Goal: Task Accomplishment & Management: Use online tool/utility

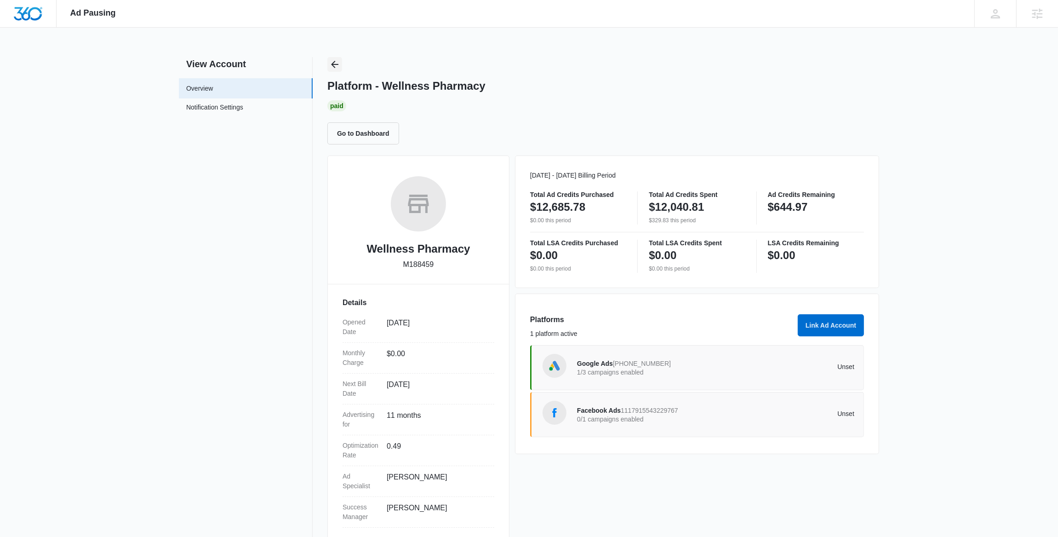
click at [336, 64] on icon "Back" at bounding box center [334, 64] width 7 height 7
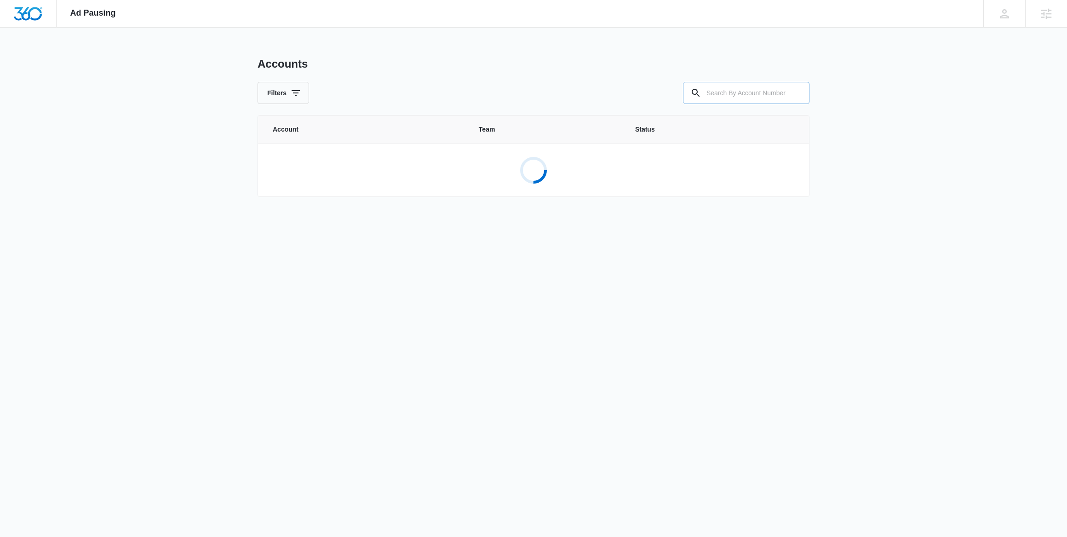
click at [729, 97] on input "text" at bounding box center [746, 93] width 126 height 22
paste input "M23816"
type input "M23816"
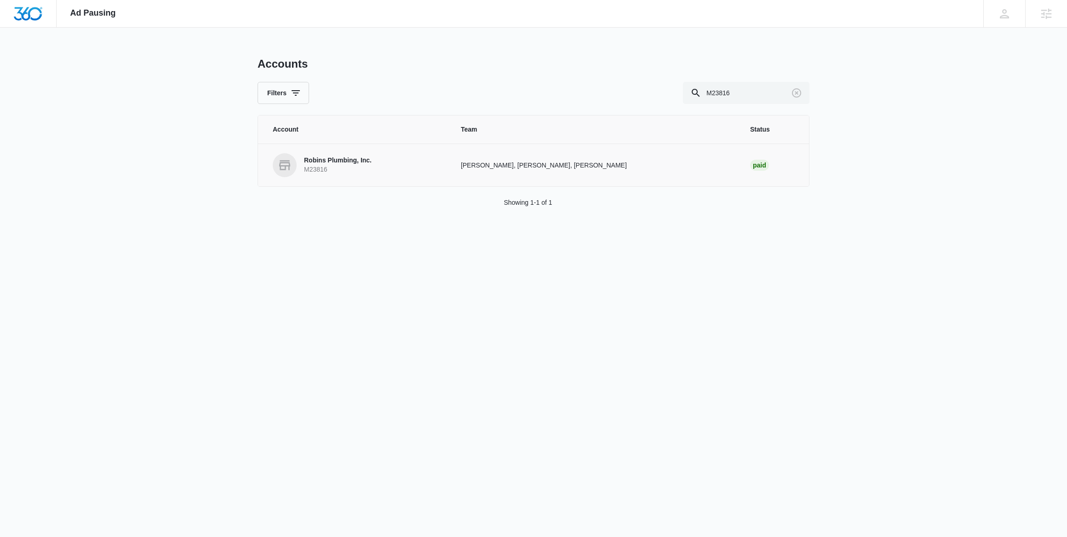
click at [359, 166] on p "M23816" at bounding box center [338, 169] width 68 height 9
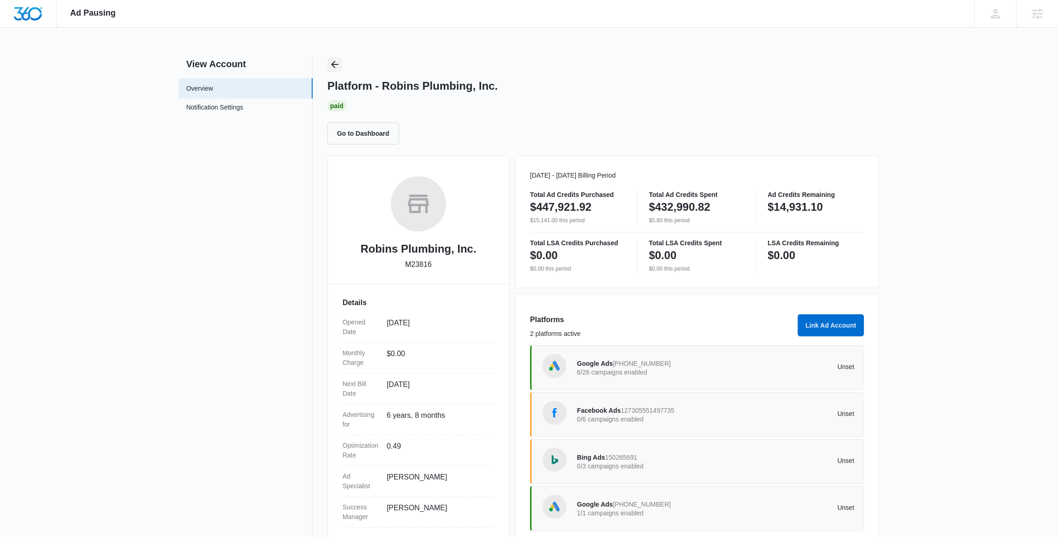
click at [332, 64] on icon "Back" at bounding box center [334, 64] width 7 height 7
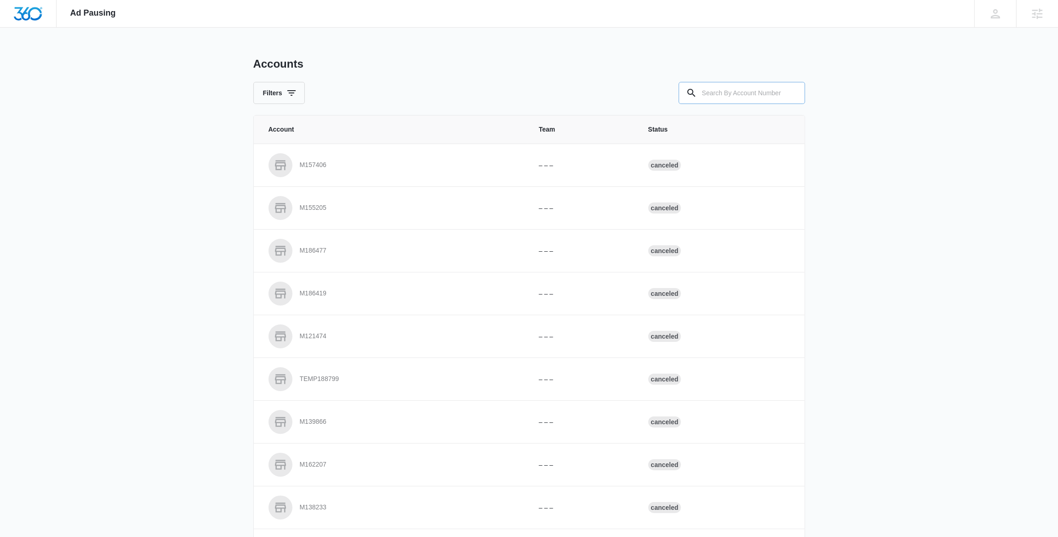
click at [712, 90] on input "text" at bounding box center [742, 93] width 126 height 22
paste input "M18356"
type input "M18356"
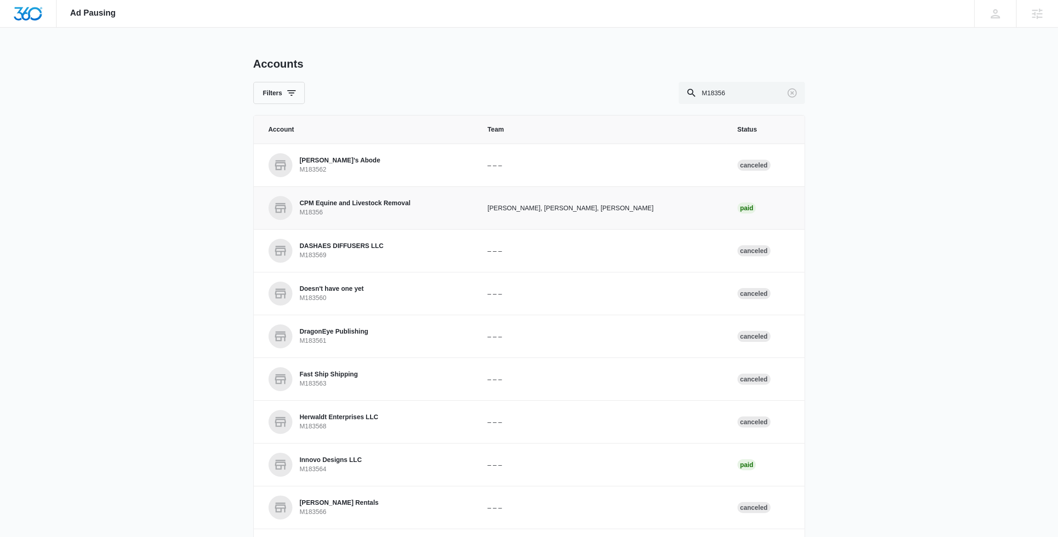
click at [355, 210] on p "M18356" at bounding box center [355, 212] width 111 height 9
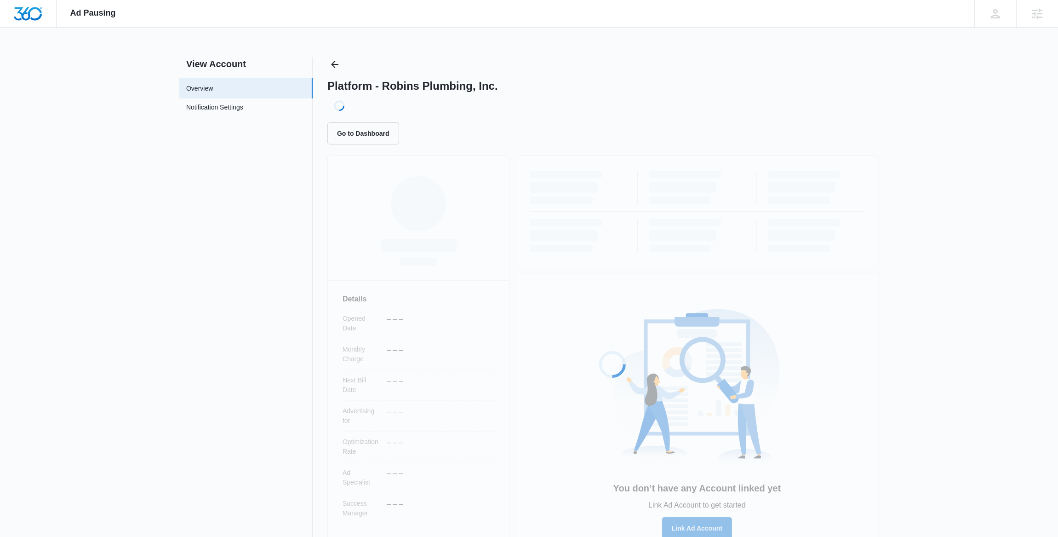
click at [358, 206] on div "Loading... Details Opened Date – – – Monthly Charge – – – Next Bill Date – – – …" at bounding box center [603, 354] width 552 height 399
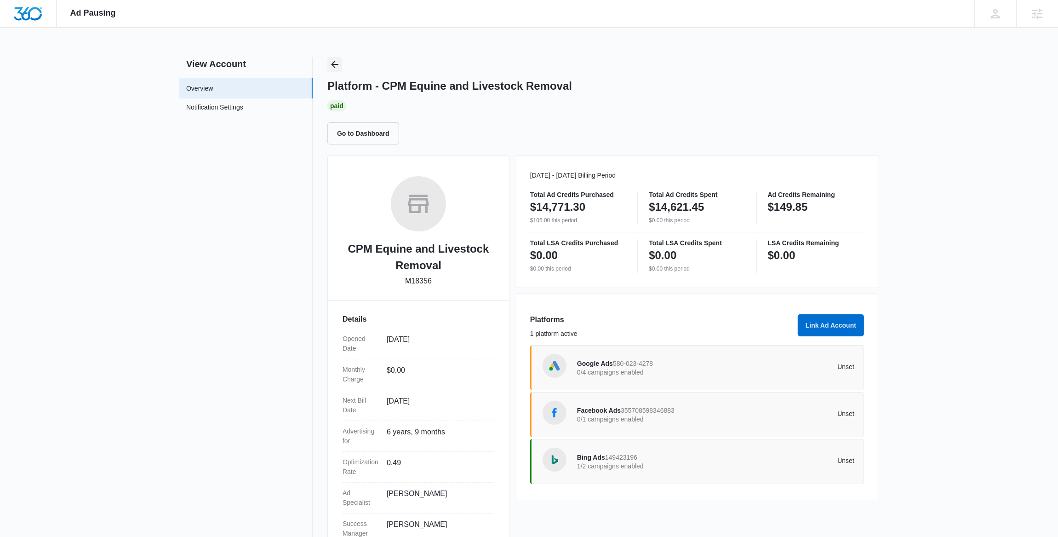
click at [334, 63] on icon "Back" at bounding box center [334, 64] width 11 height 11
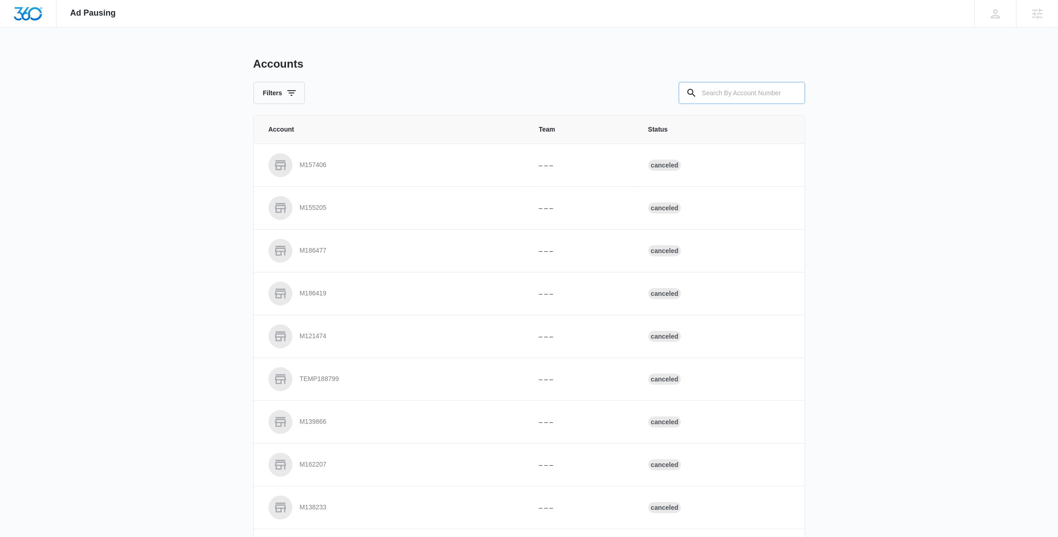
click at [718, 89] on input "text" at bounding box center [742, 93] width 126 height 22
click at [709, 94] on input "text" at bounding box center [742, 93] width 126 height 22
paste input "M332488"
type input "M332488"
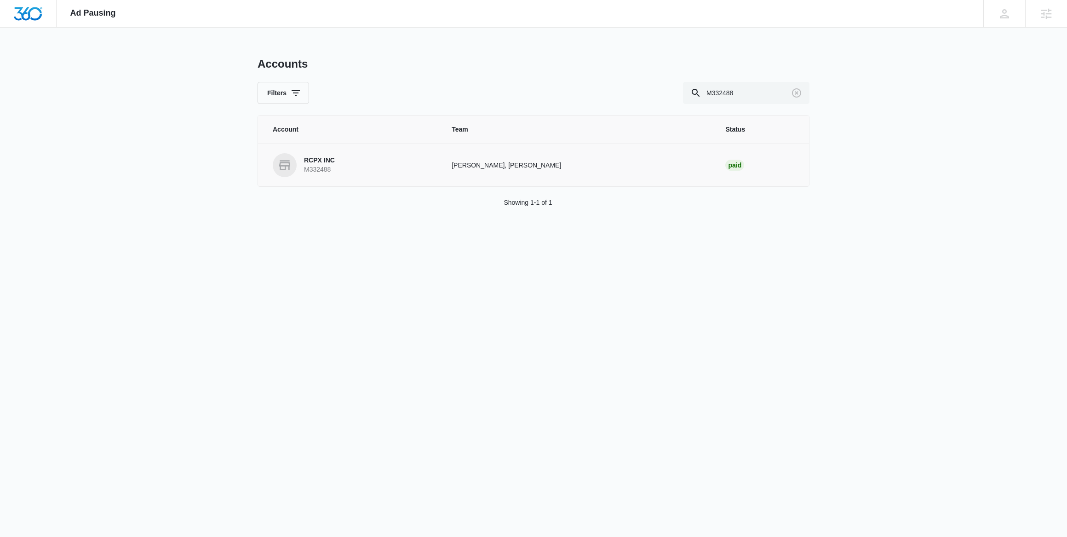
click at [353, 170] on link "RCPX INC M332488" at bounding box center [351, 165] width 157 height 24
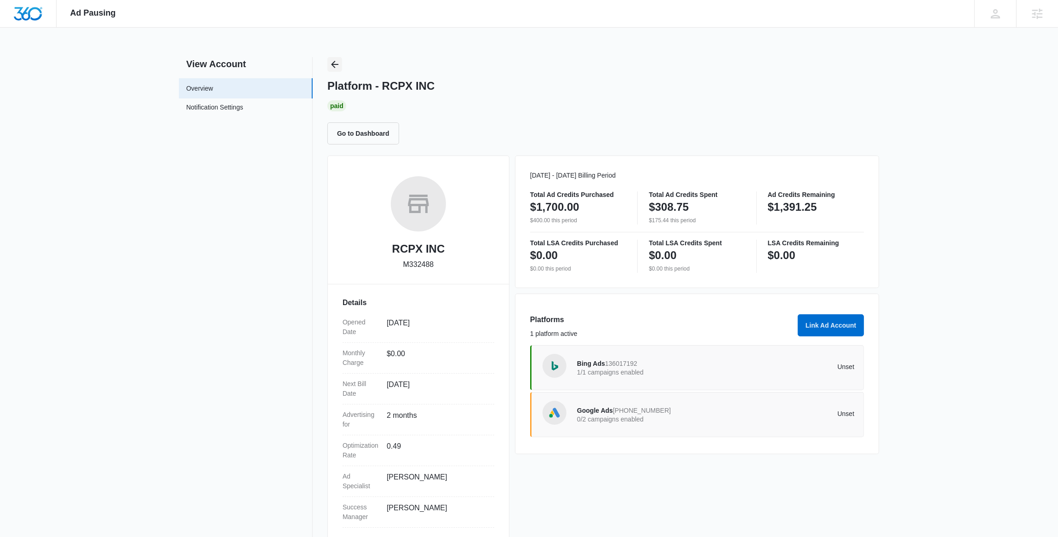
click at [337, 65] on icon "Back" at bounding box center [334, 64] width 11 height 11
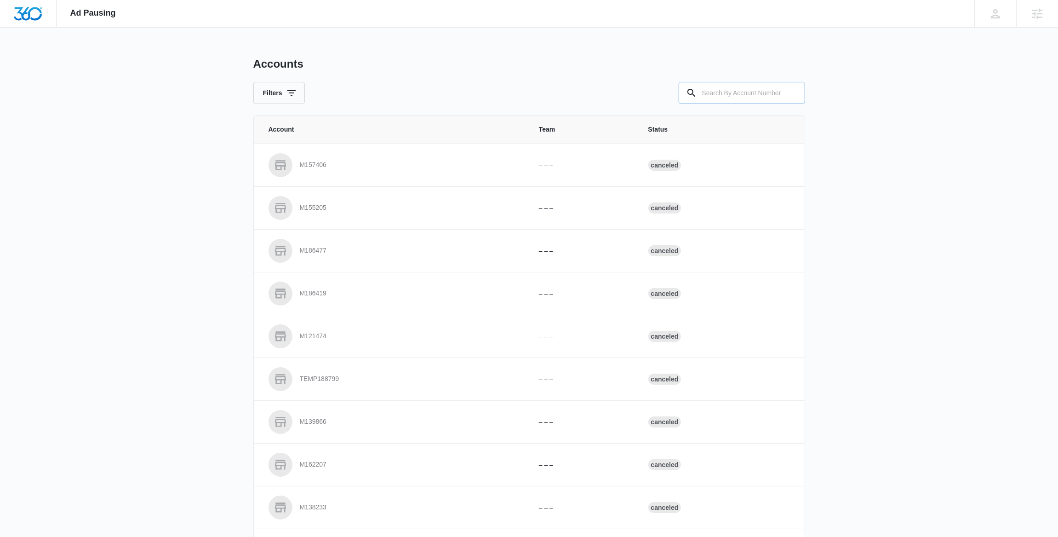
click at [752, 96] on input "text" at bounding box center [742, 93] width 126 height 22
paste input "M185503"
type input "M185503"
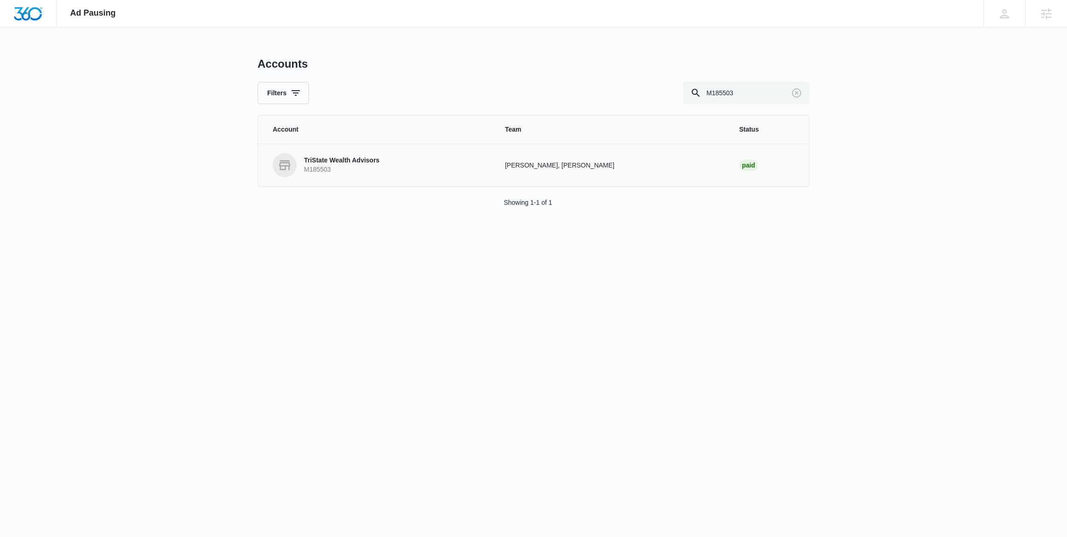
click at [363, 161] on p "TriState Wealth Advisors" at bounding box center [341, 160] width 75 height 9
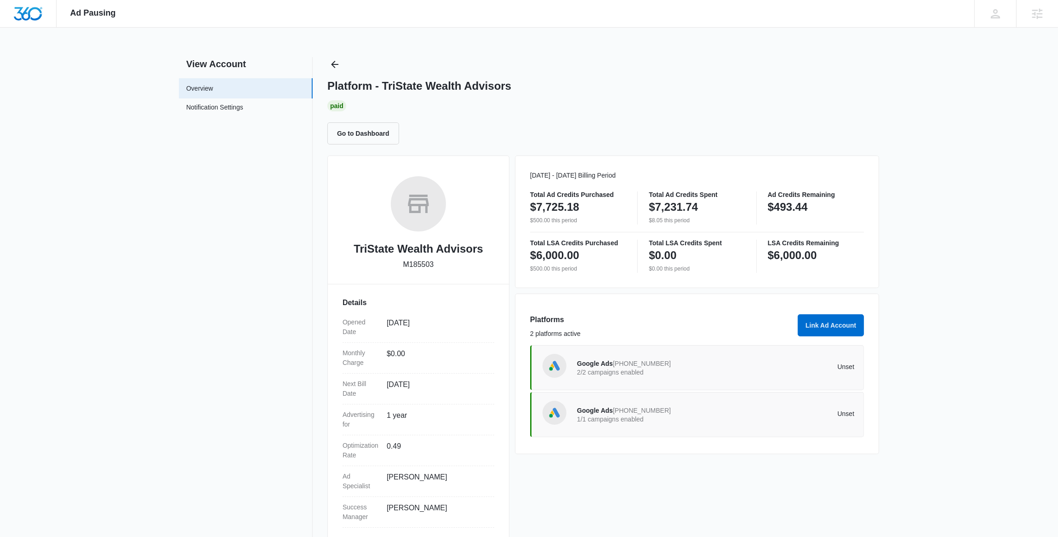
click at [552, 125] on div "Go to Dashboard" at bounding box center [603, 133] width 552 height 22
click at [334, 63] on icon "Back" at bounding box center [334, 64] width 11 height 11
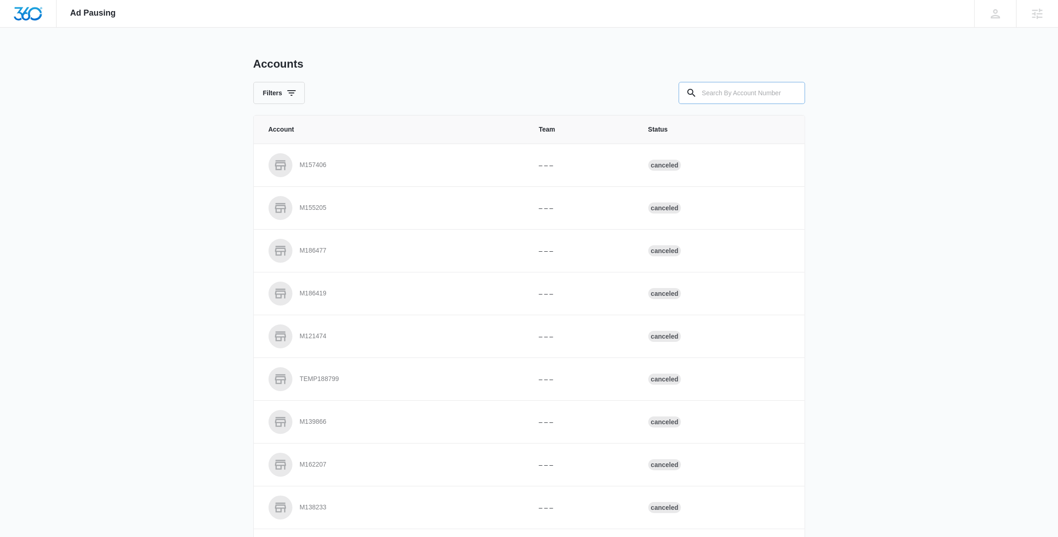
click at [727, 88] on input "text" at bounding box center [742, 93] width 126 height 22
paste input "M312129"
type input "M312129"
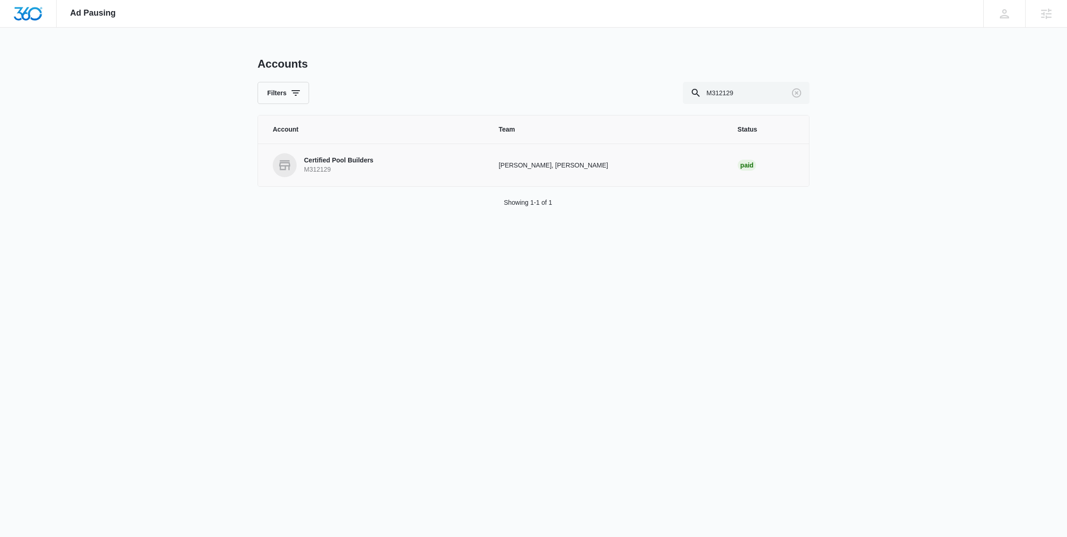
click at [355, 163] on p "Certified Pool Builders" at bounding box center [338, 160] width 69 height 9
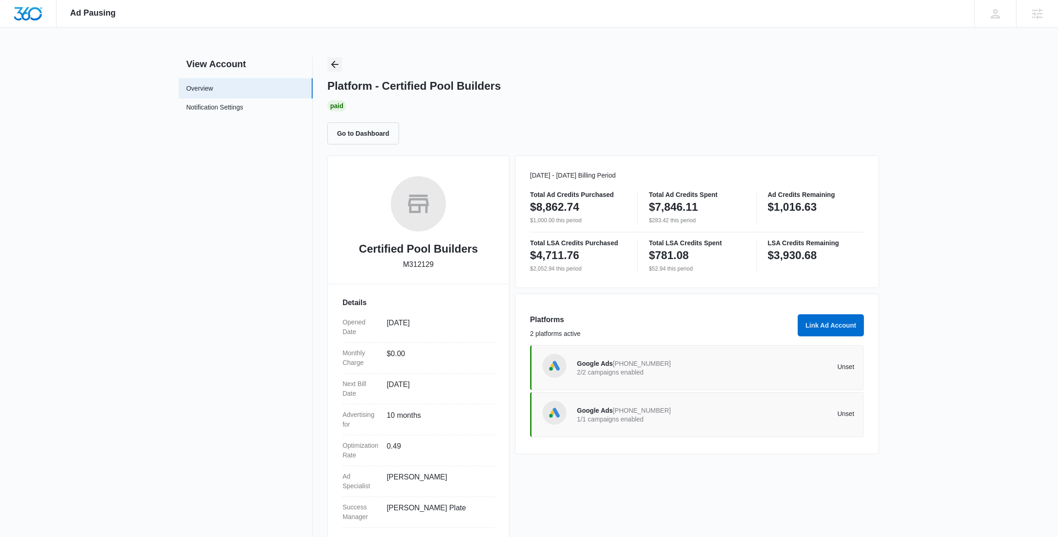
click at [336, 68] on icon "Back" at bounding box center [334, 64] width 11 height 11
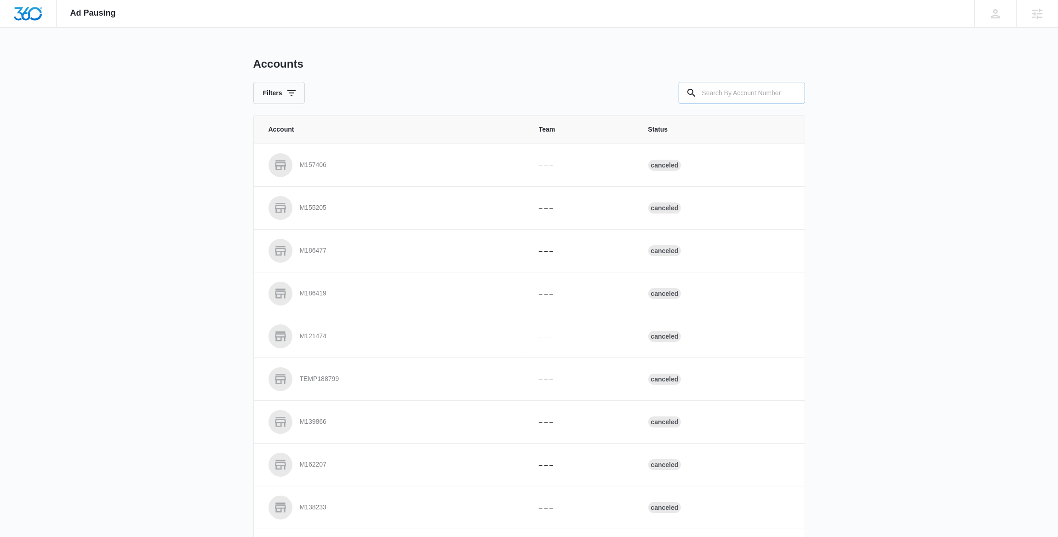
click at [732, 98] on input "text" at bounding box center [742, 93] width 126 height 22
paste input "M35333"
type input "M35333"
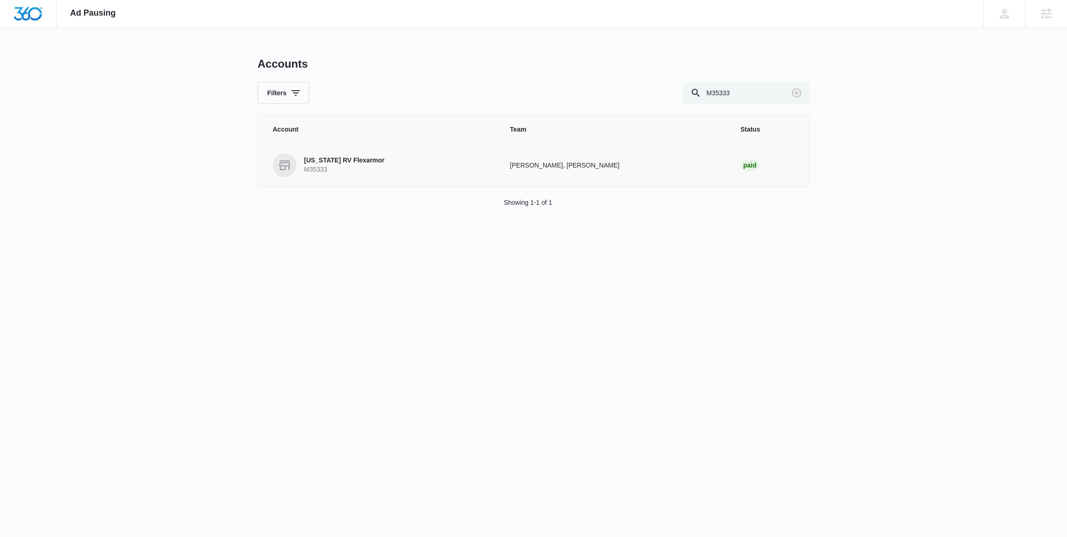
click at [376, 165] on div "[US_STATE] RV Flexarmor M35333" at bounding box center [344, 165] width 80 height 18
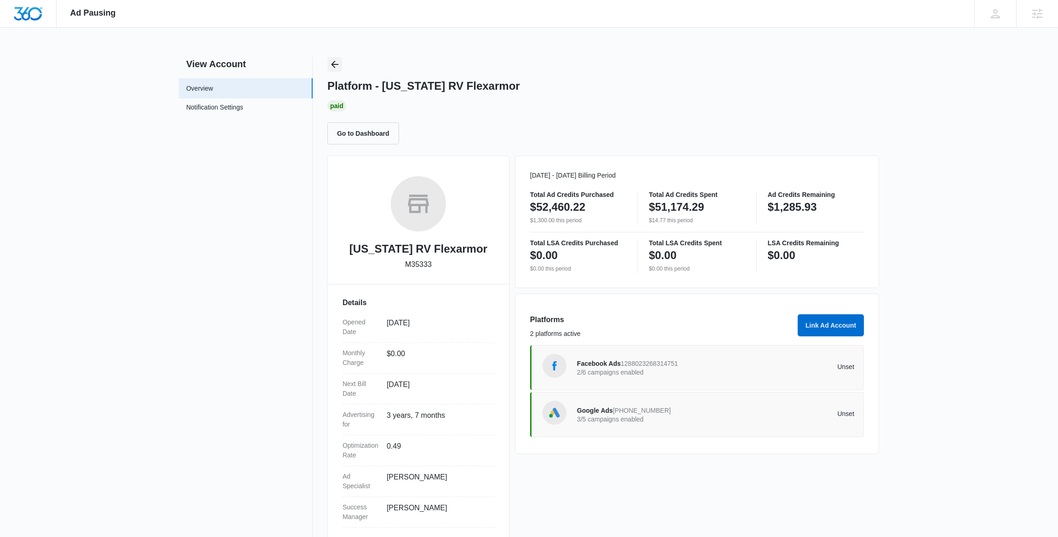
click at [333, 68] on icon "Back" at bounding box center [334, 64] width 11 height 11
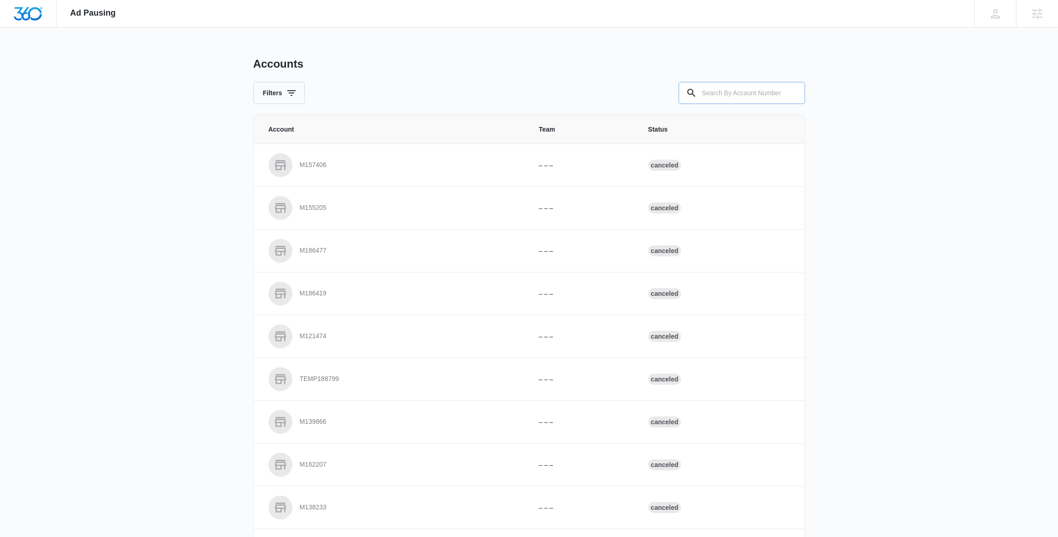
click at [748, 96] on input "text" at bounding box center [742, 93] width 126 height 22
paste input "M35333"
type input "M35333"
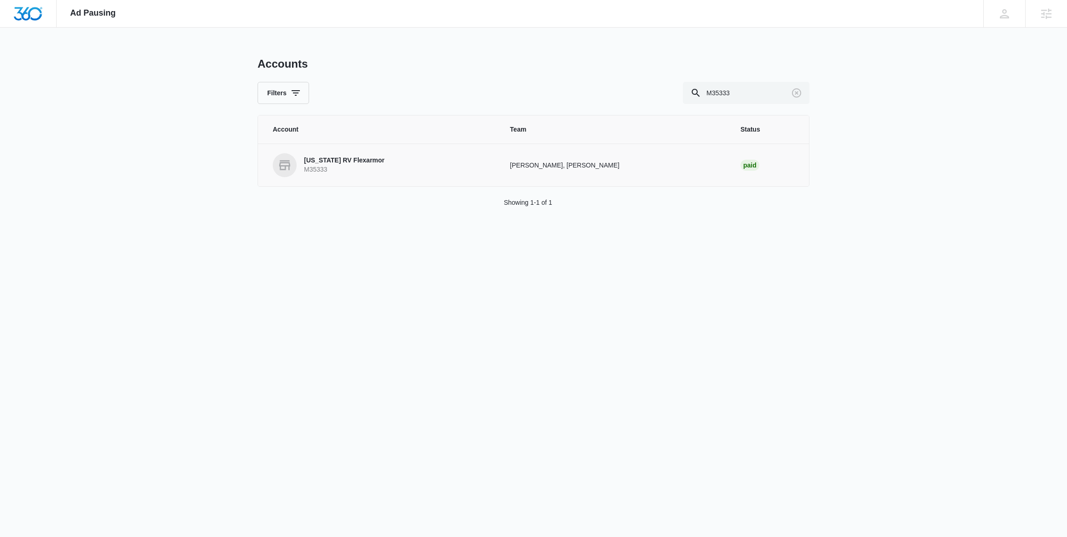
click at [349, 160] on p "[US_STATE] RV Flexarmor" at bounding box center [344, 160] width 80 height 9
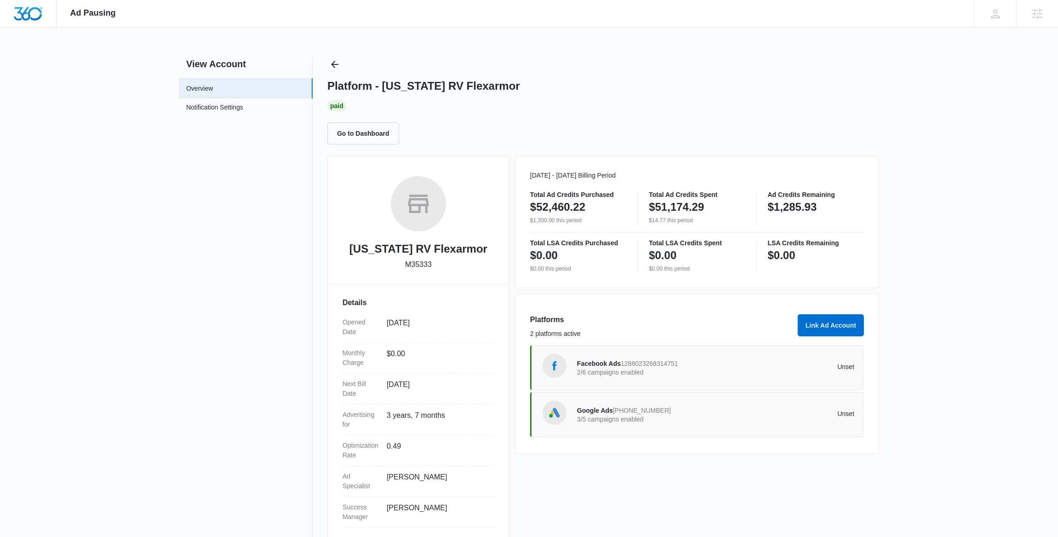
click at [346, 63] on div "Platform - [US_STATE] RV Flexarmor Paid Go to Dashboard" at bounding box center [603, 100] width 552 height 87
click at [338, 63] on icon "Back" at bounding box center [334, 64] width 11 height 11
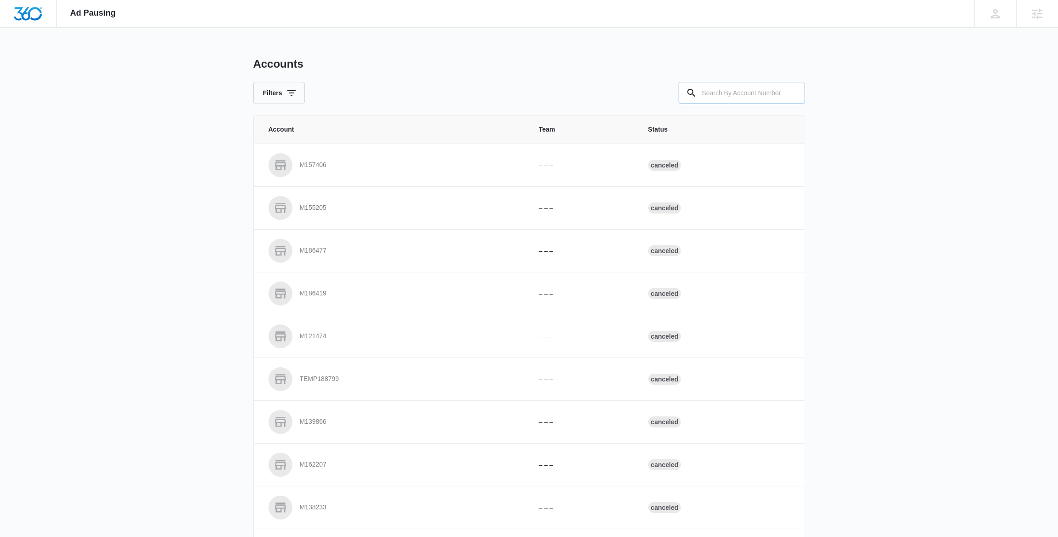
click at [717, 92] on input "text" at bounding box center [742, 93] width 126 height 22
paste input "M16761"
type input "M16761"
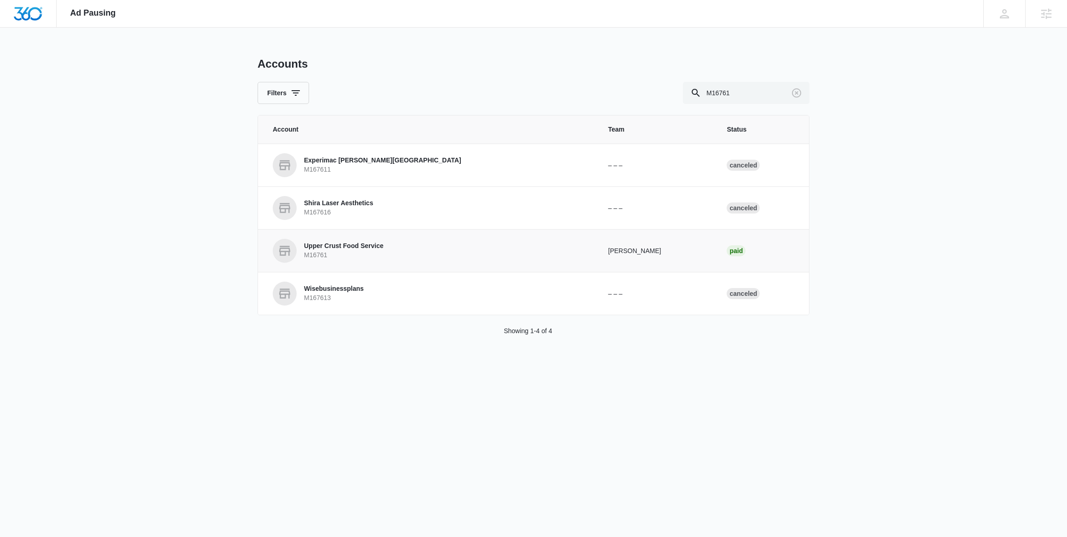
click at [361, 255] on p "M16761" at bounding box center [344, 255] width 80 height 9
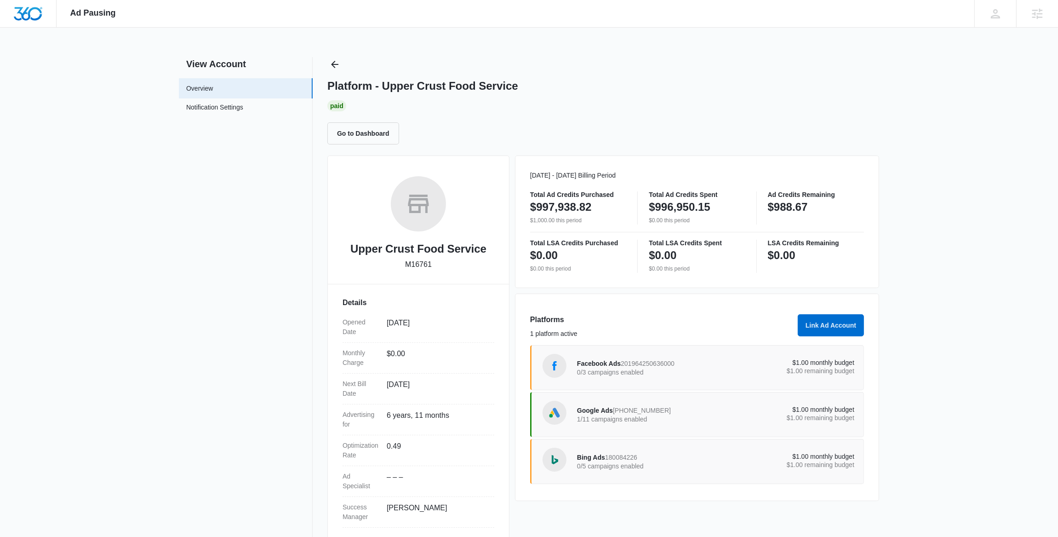
click at [665, 410] on div "Google Ads [PHONE_NUMBER] 1/11 campaigns enabled" at bounding box center [646, 414] width 139 height 19
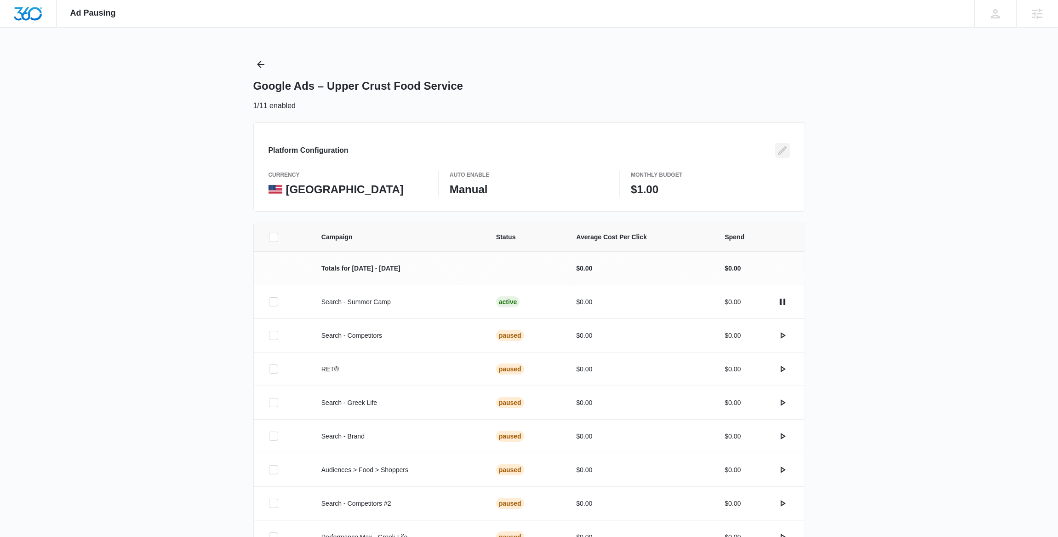
click at [783, 152] on icon "Edit" at bounding box center [782, 150] width 11 height 11
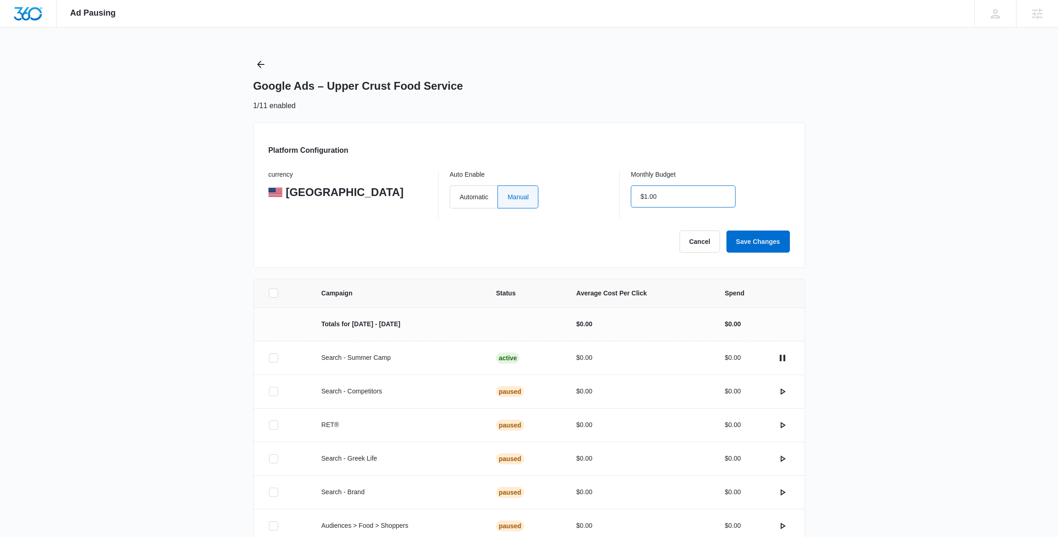
click at [648, 199] on input "$1.00" at bounding box center [683, 196] width 105 height 22
type input "$0.00"
click at [766, 241] on button "Save Changes" at bounding box center [758, 241] width 63 height 22
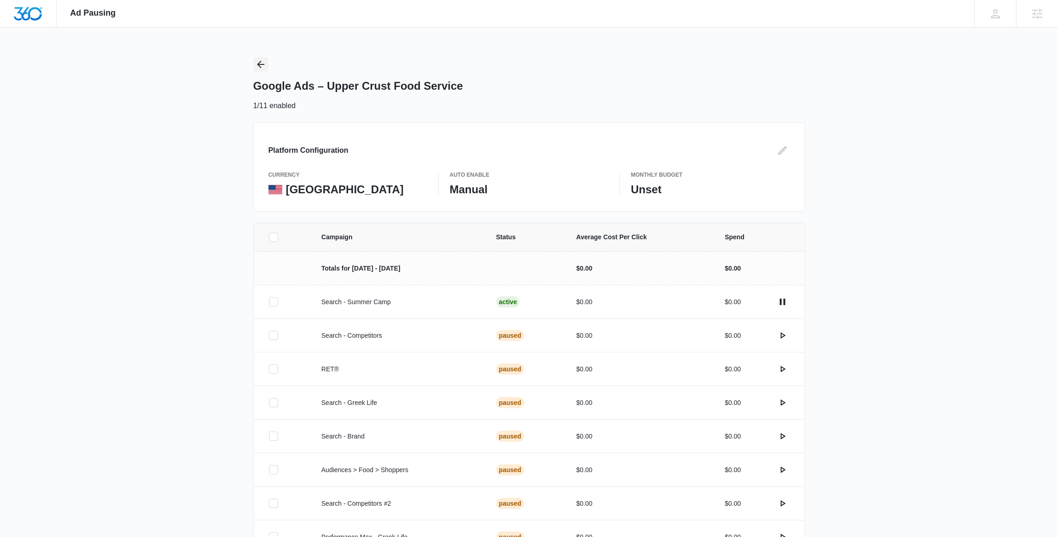
click at [262, 64] on icon "Back" at bounding box center [260, 64] width 7 height 7
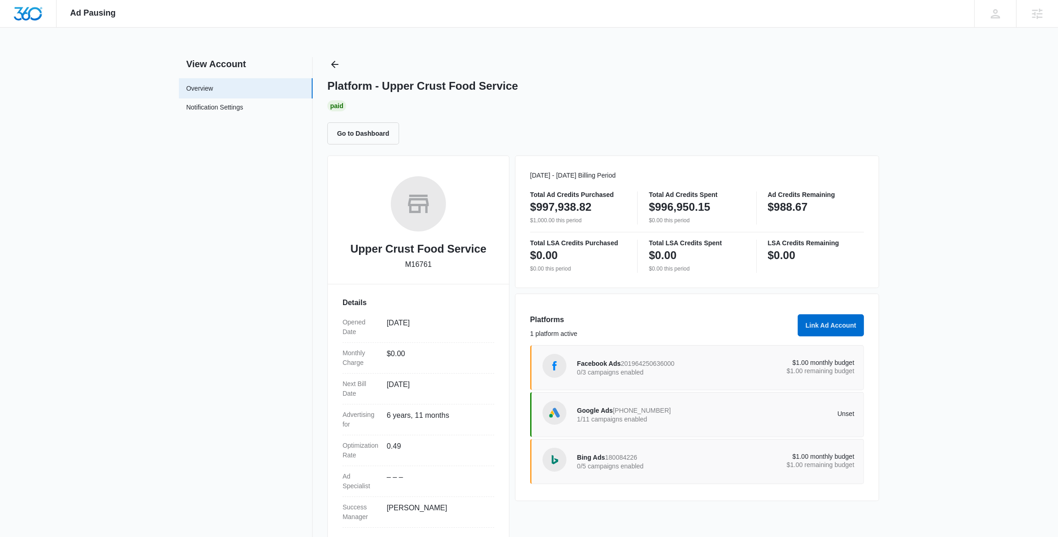
click at [706, 418] on p "1/11 campaigns enabled" at bounding box center [646, 419] width 139 height 6
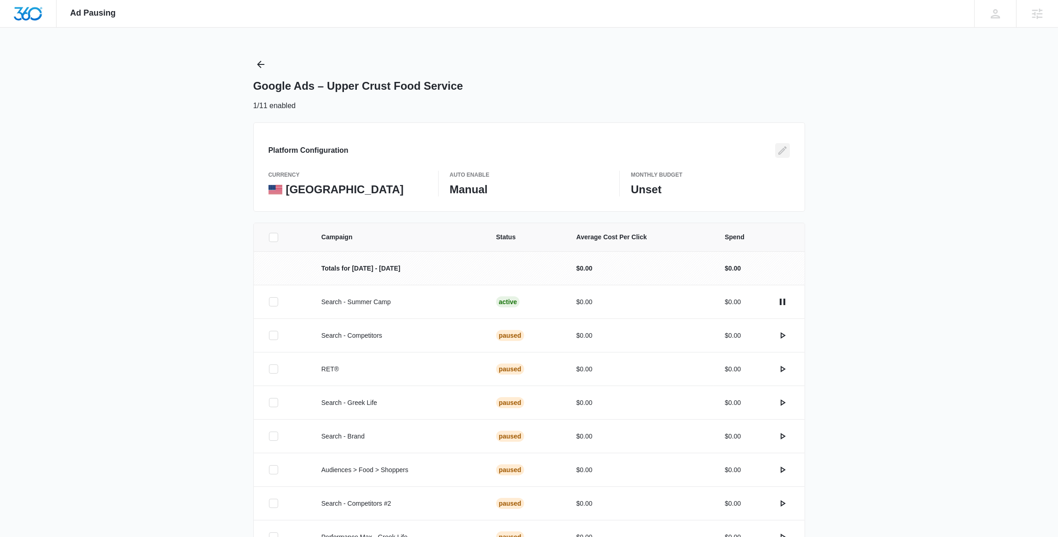
click at [787, 150] on icon "Edit" at bounding box center [782, 150] width 11 height 11
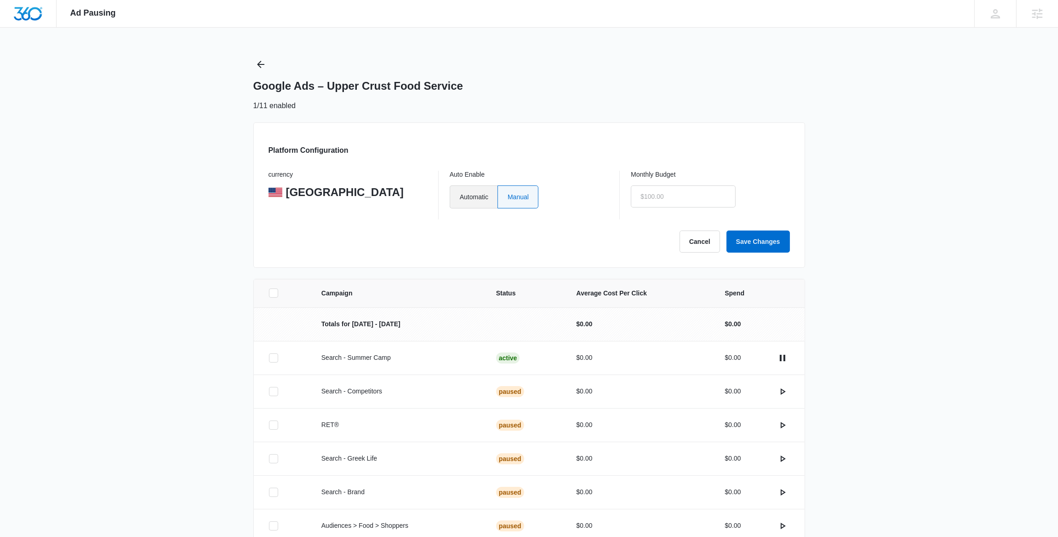
click at [475, 203] on label "Automatic" at bounding box center [474, 196] width 48 height 23
click at [460, 197] on input "Automatic" at bounding box center [459, 196] width 0 height 0
radio input "true"
click at [744, 240] on button "Save Changes" at bounding box center [758, 241] width 63 height 22
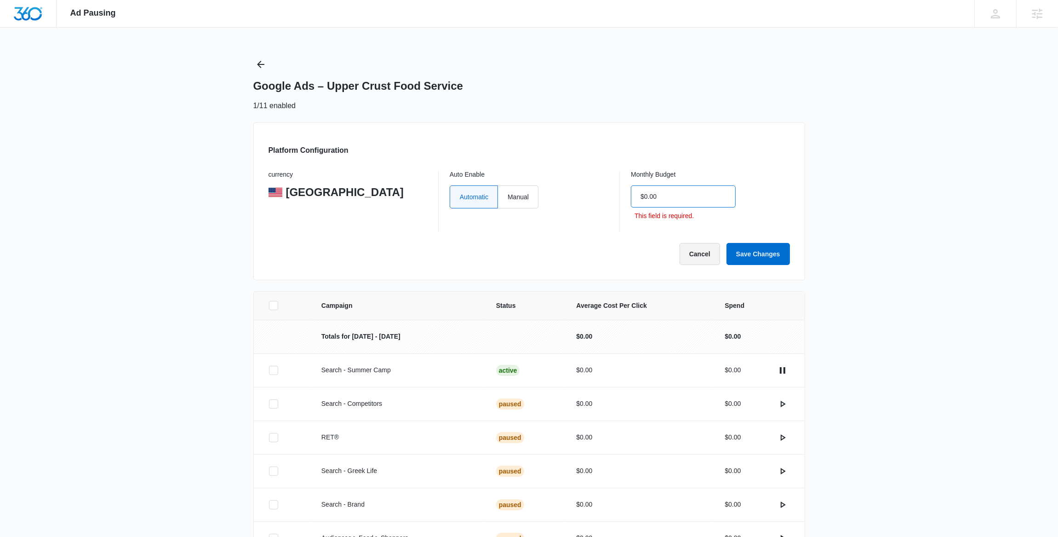
type input "$0.00"
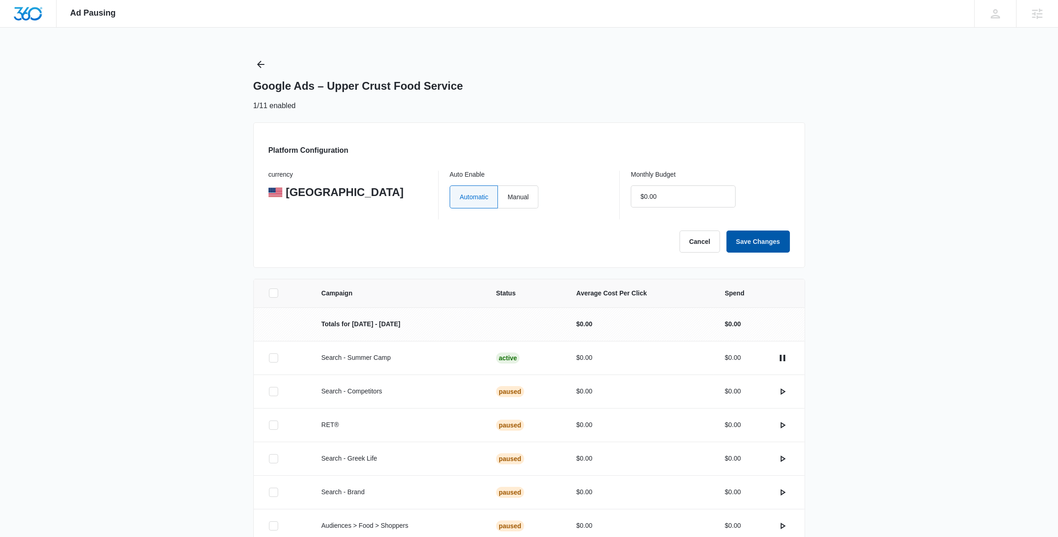
click at [751, 241] on button "Save Changes" at bounding box center [758, 241] width 63 height 22
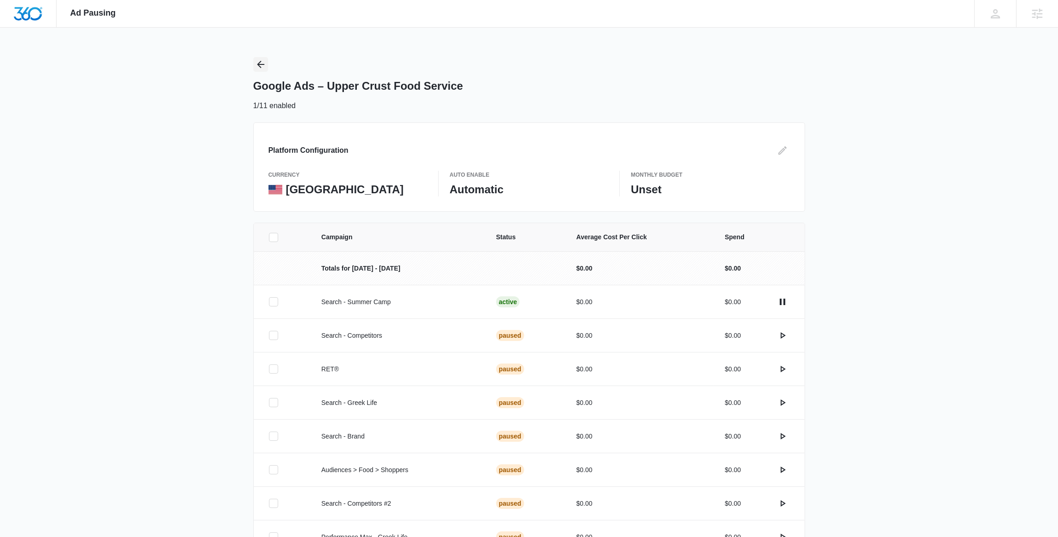
click at [257, 63] on icon "Back" at bounding box center [260, 64] width 11 height 11
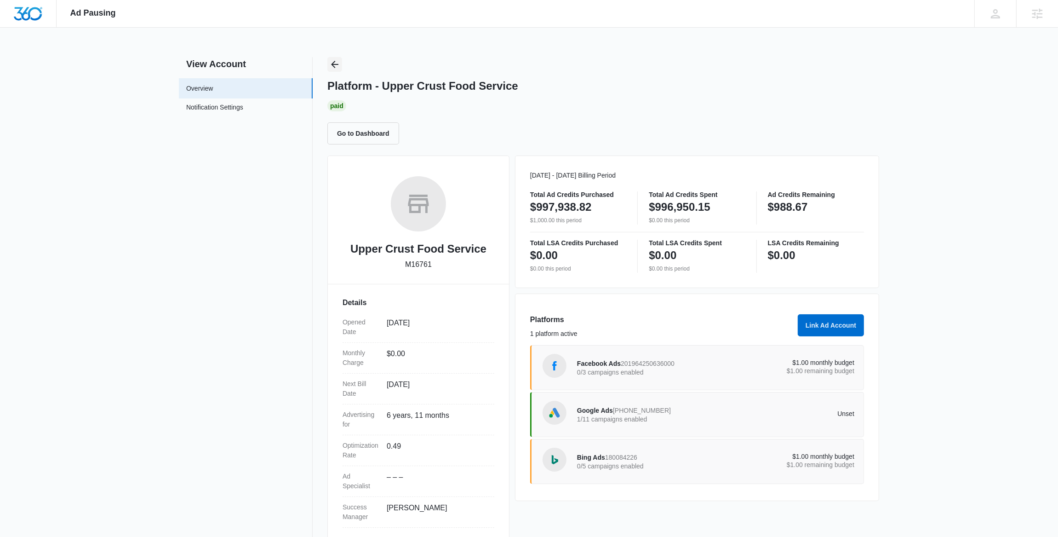
click at [340, 62] on icon "Back" at bounding box center [334, 64] width 11 height 11
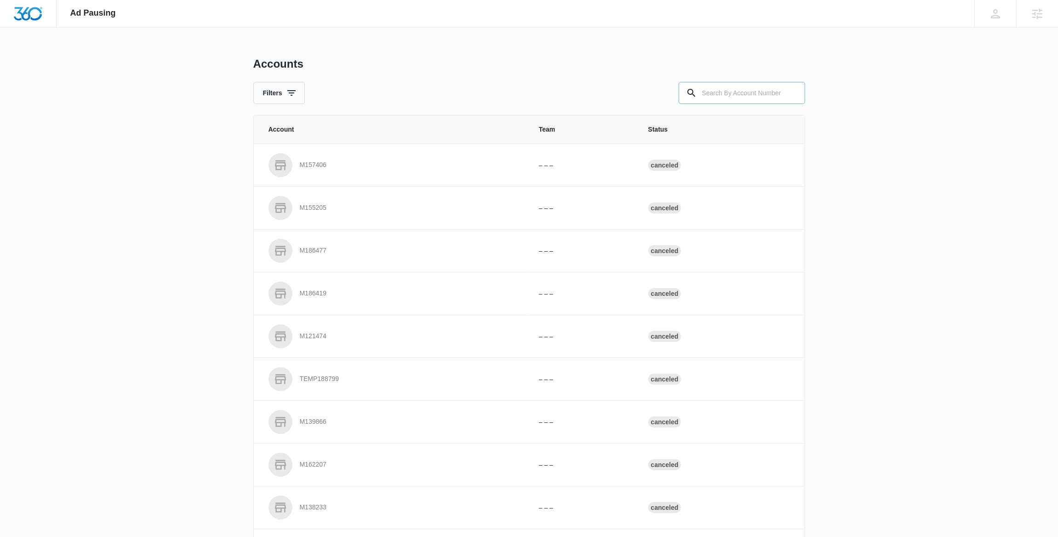
click at [734, 99] on input "text" at bounding box center [742, 93] width 126 height 22
paste input "M329685"
type input "M329685"
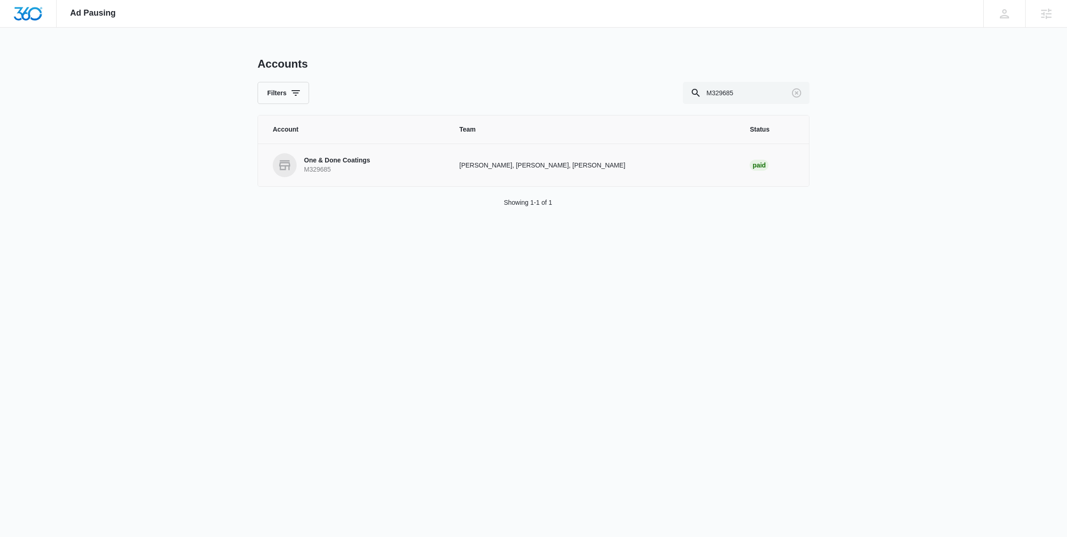
click at [317, 168] on p "M329685" at bounding box center [337, 169] width 66 height 9
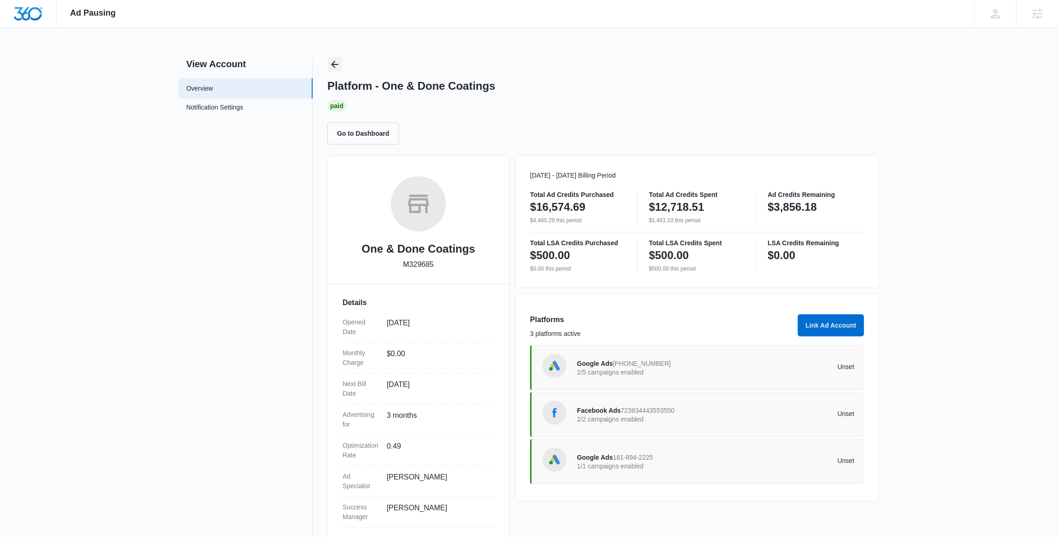
click at [335, 62] on icon "Back" at bounding box center [334, 64] width 11 height 11
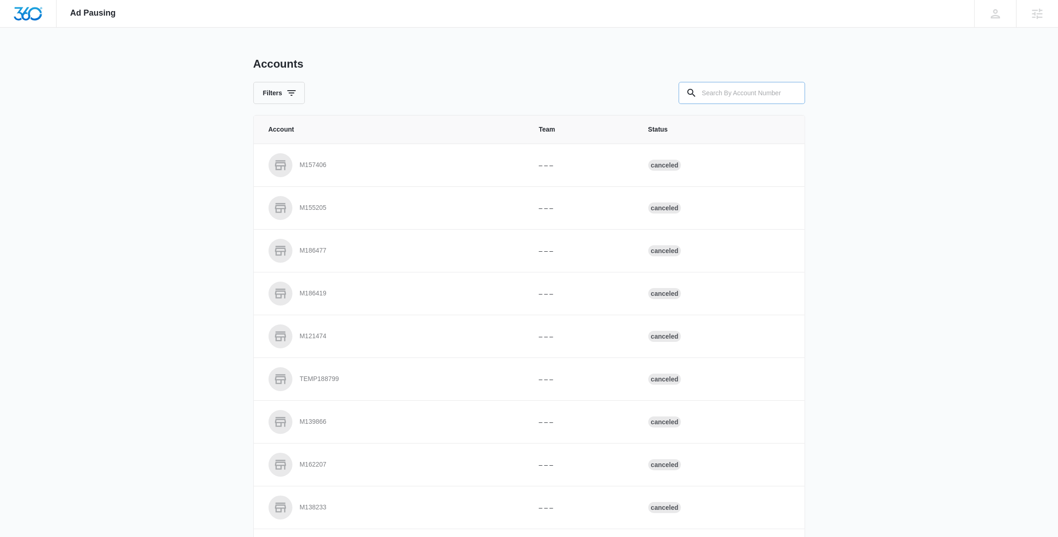
click at [736, 87] on input "text" at bounding box center [742, 93] width 126 height 22
paste input "M38326"
type input "M38326"
